Goal: Entertainment & Leisure: Consume media (video, audio)

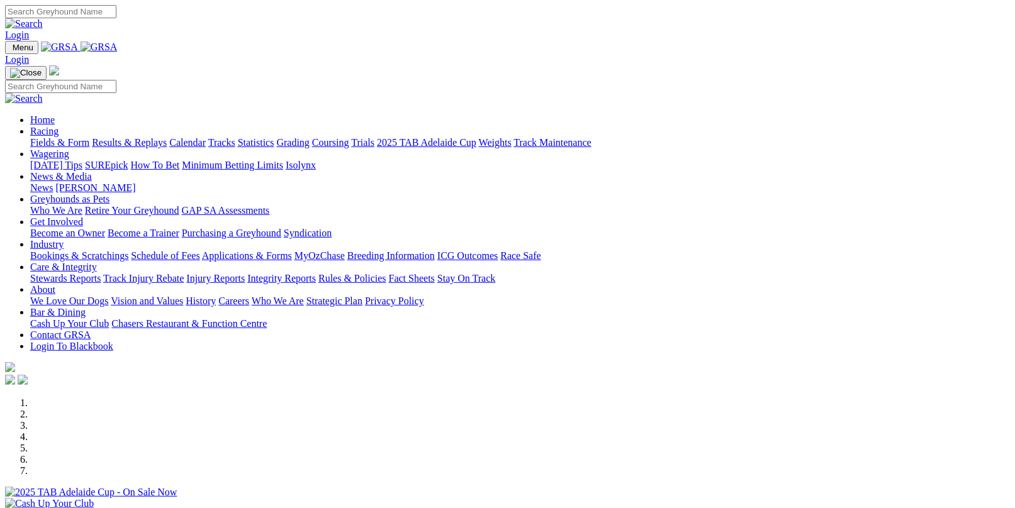
click at [153, 137] on link "Results & Replays" at bounding box center [129, 142] width 75 height 11
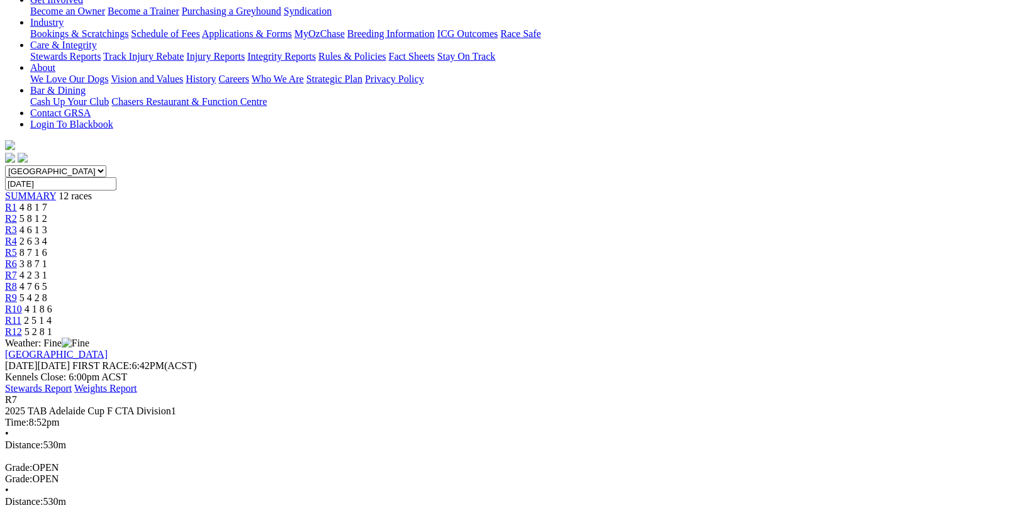
scroll to position [252, 0]
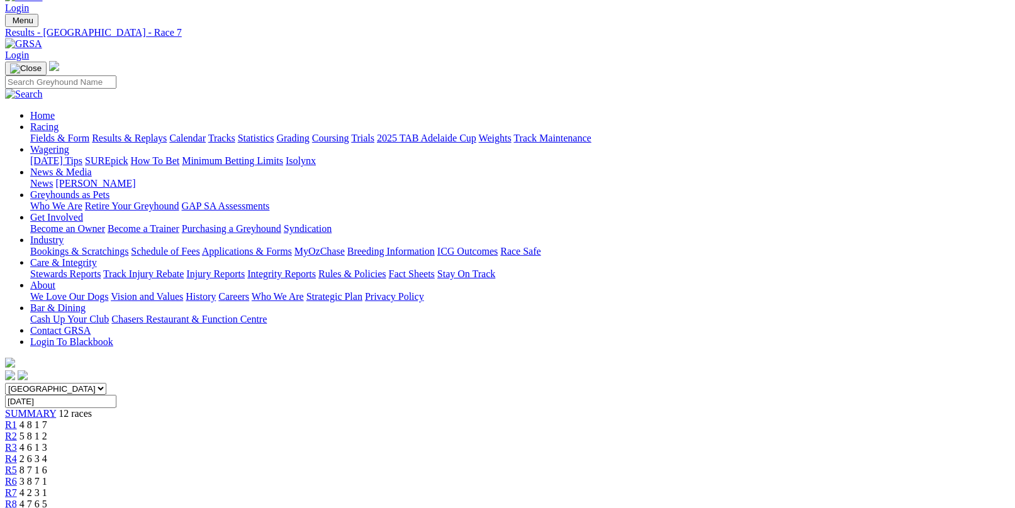
scroll to position [0, 0]
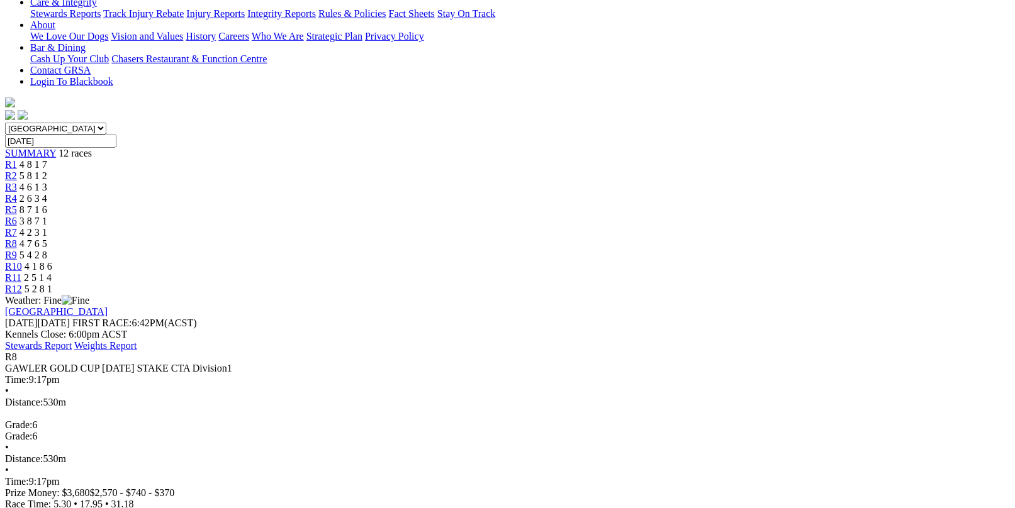
scroll to position [314, 0]
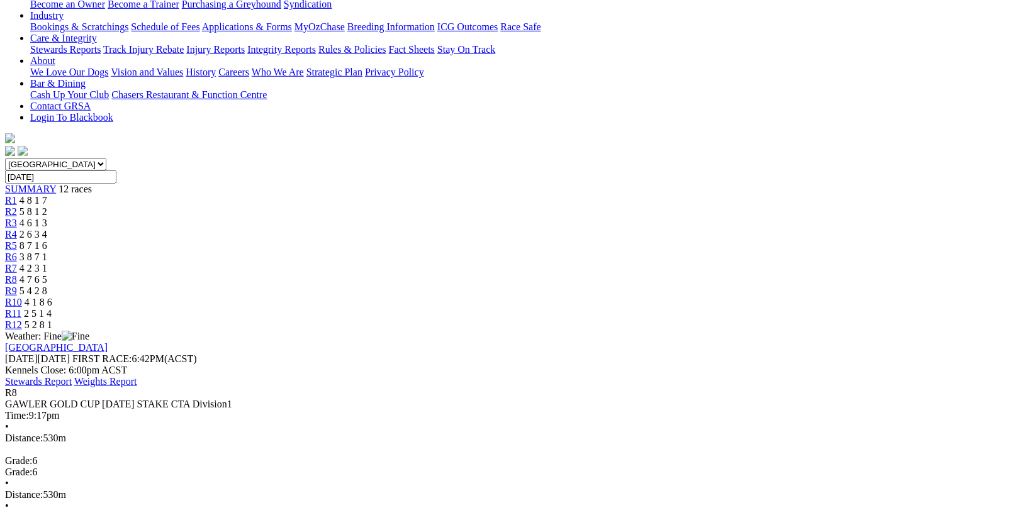
scroll to position [189, 0]
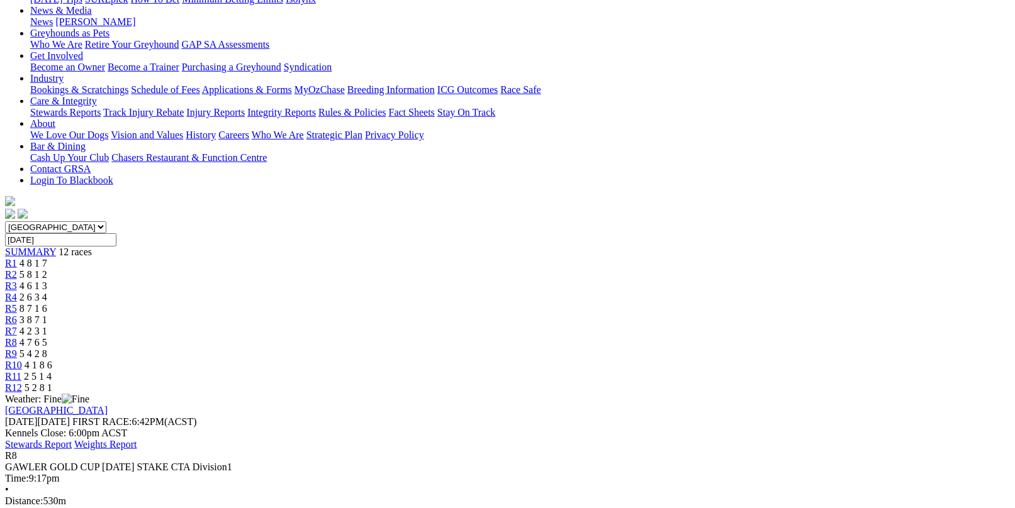
click at [47, 348] on span "5 4 2 8" at bounding box center [33, 353] width 28 height 11
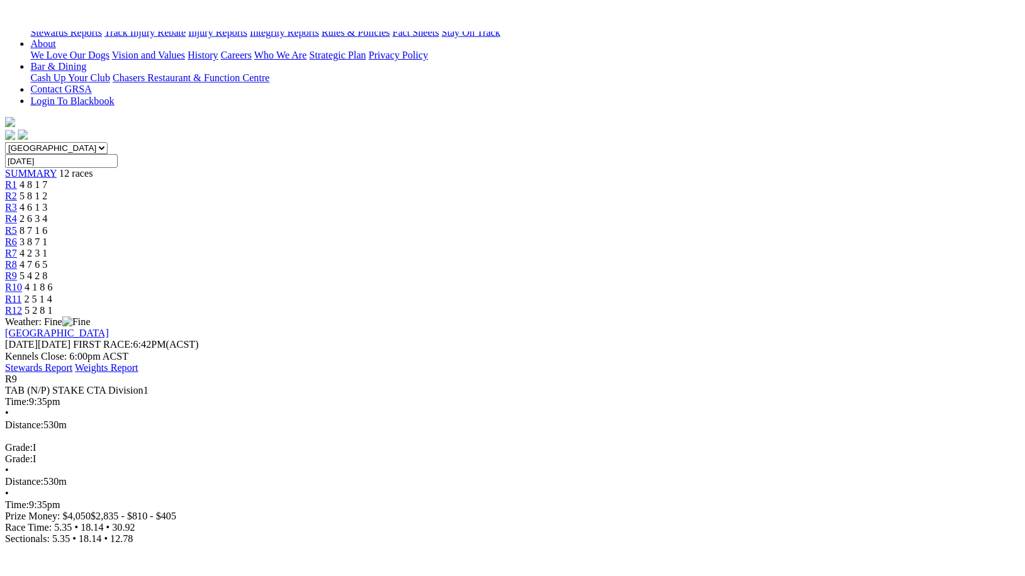
scroll to position [314, 0]
